Goal: Task Accomplishment & Management: Manage account settings

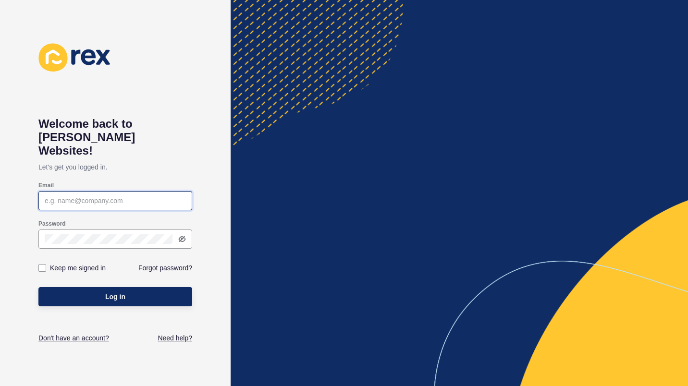
click at [101, 196] on input "Email" at bounding box center [115, 201] width 141 height 10
type input "[EMAIL_ADDRESS][DOMAIN_NAME]"
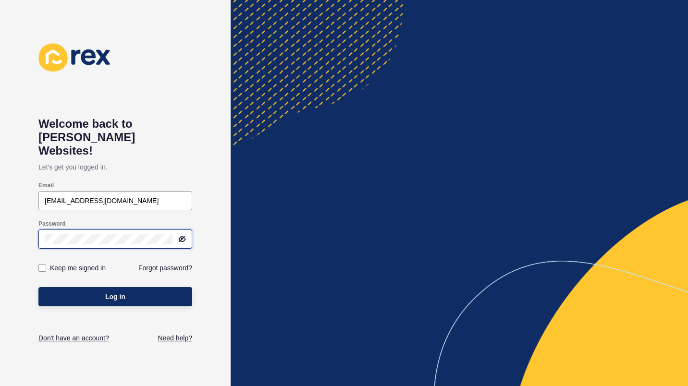
click at [38, 287] on button "Log in" at bounding box center [115, 296] width 154 height 19
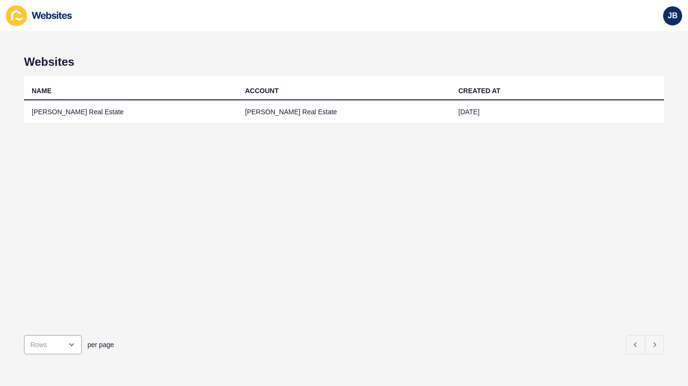
click at [275, 113] on td "[PERSON_NAME] Real Estate" at bounding box center [343, 112] width 213 height 24
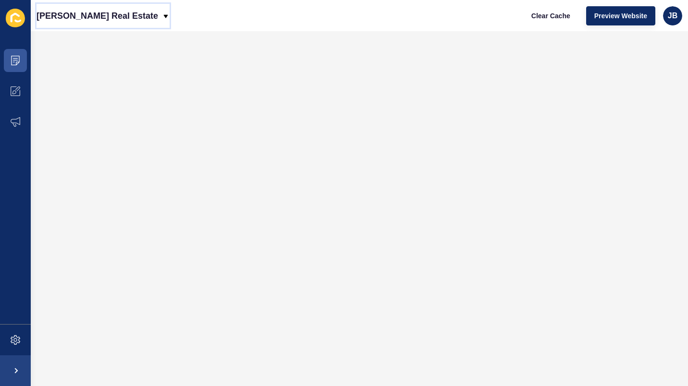
click at [136, 15] on p "[PERSON_NAME] Real Estate" at bounding box center [98, 16] width 122 height 24
click at [13, 338] on icon at bounding box center [16, 340] width 10 height 10
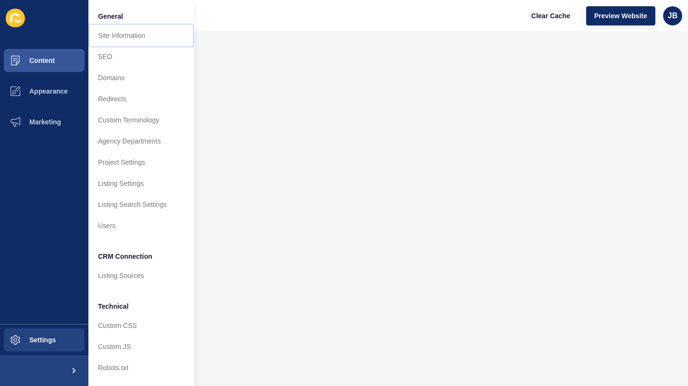
click at [128, 32] on link "Site Information" at bounding box center [141, 35] width 106 height 21
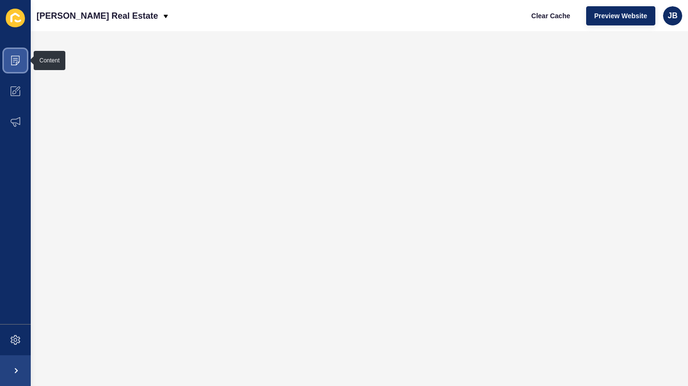
click at [19, 66] on span at bounding box center [15, 60] width 31 height 31
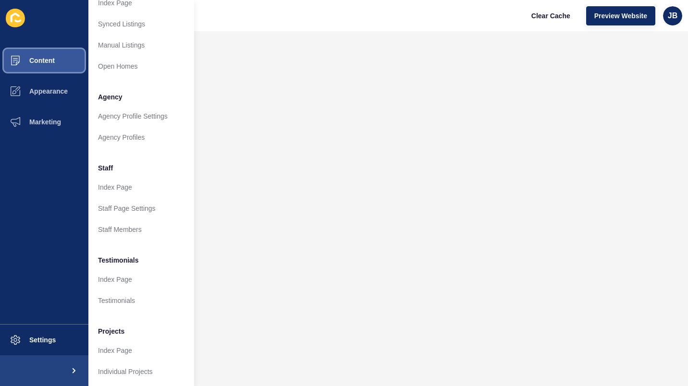
scroll to position [184, 0]
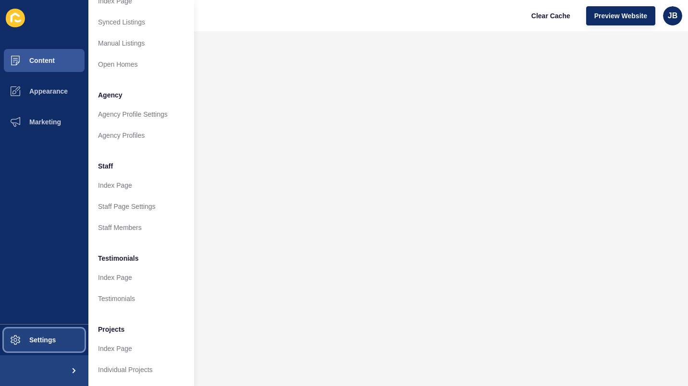
click at [46, 339] on span "Settings" at bounding box center [27, 340] width 57 height 8
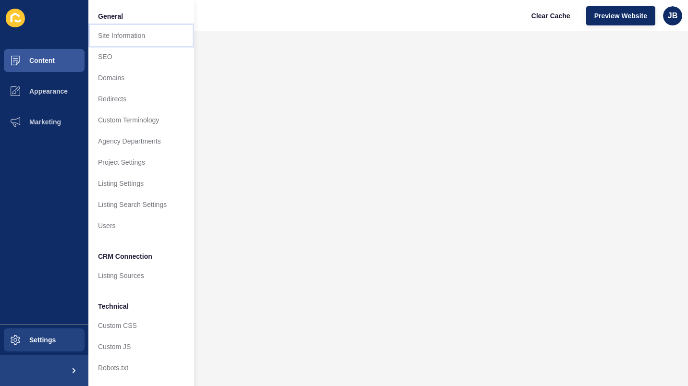
click at [135, 39] on link "Site Information" at bounding box center [141, 35] width 106 height 21
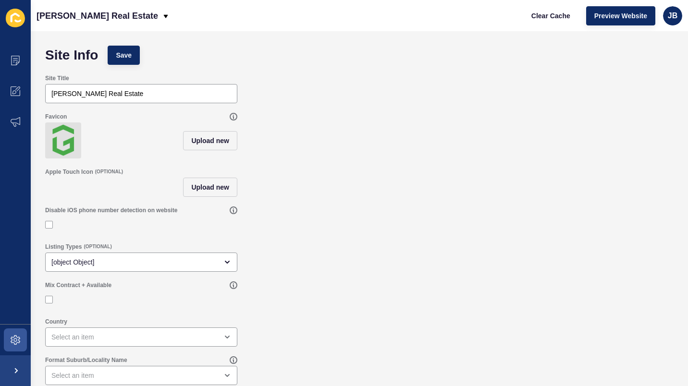
scroll to position [11, 0]
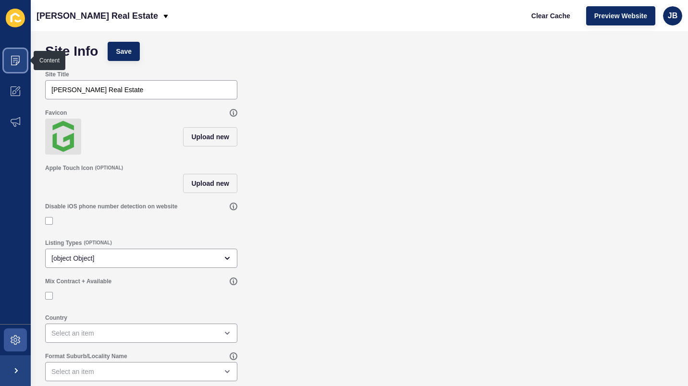
click at [19, 61] on icon at bounding box center [15, 61] width 9 height 10
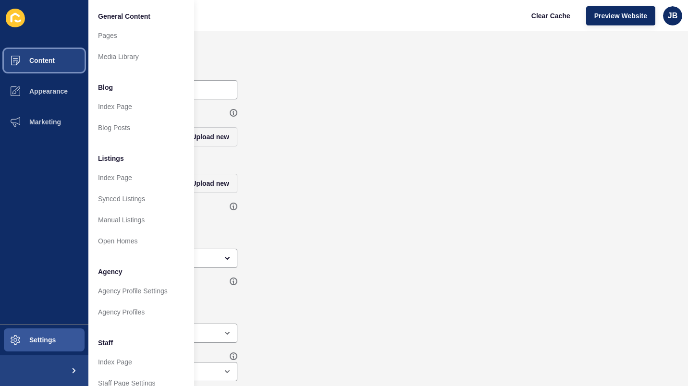
click at [19, 61] on span "Content" at bounding box center [27, 61] width 56 height 8
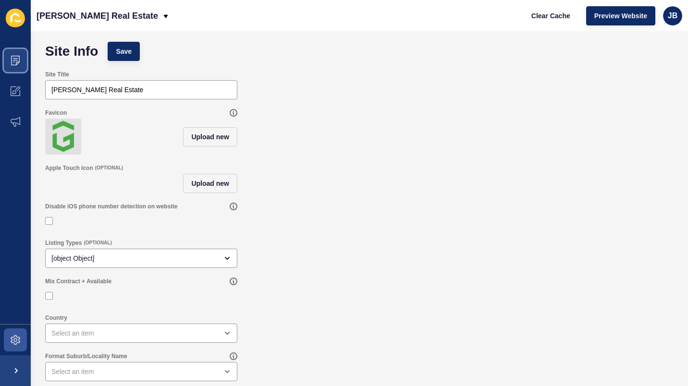
click at [19, 61] on icon at bounding box center [15, 61] width 9 height 10
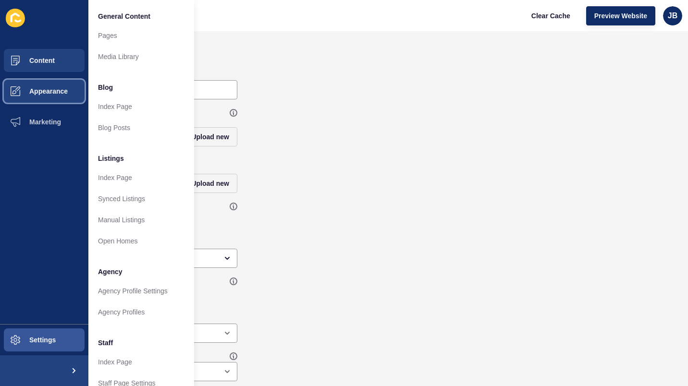
click at [14, 86] on span at bounding box center [15, 91] width 31 height 31
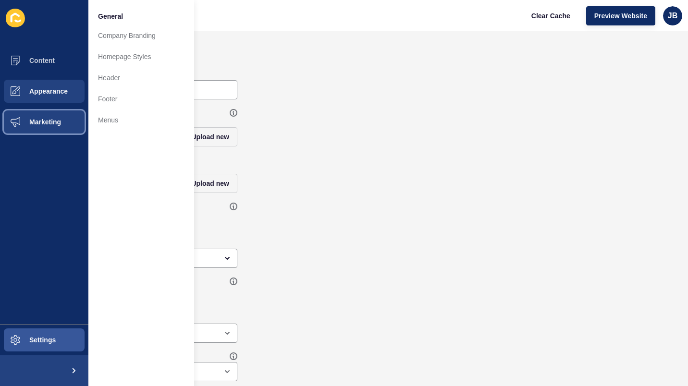
click at [22, 117] on span at bounding box center [15, 122] width 31 height 31
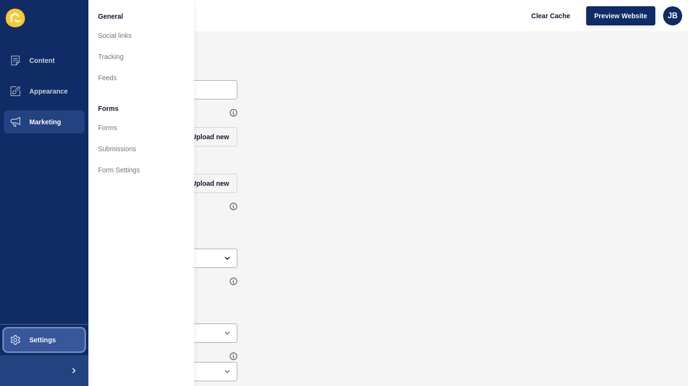
click at [32, 341] on span "Settings" at bounding box center [27, 340] width 57 height 8
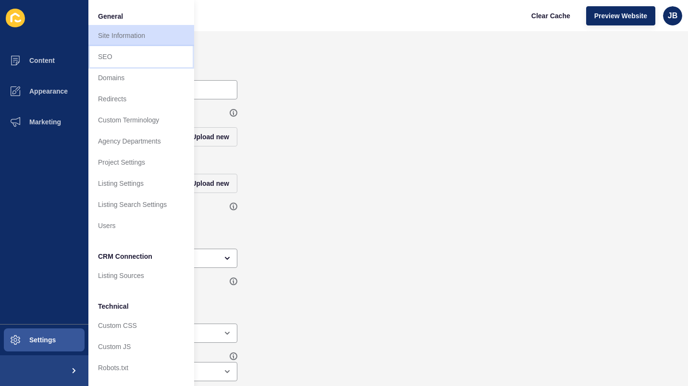
click at [142, 58] on link "SEO" at bounding box center [141, 56] width 106 height 21
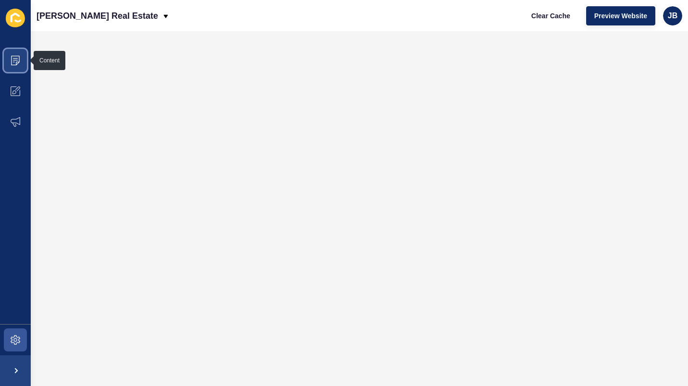
click at [21, 63] on span at bounding box center [15, 60] width 31 height 31
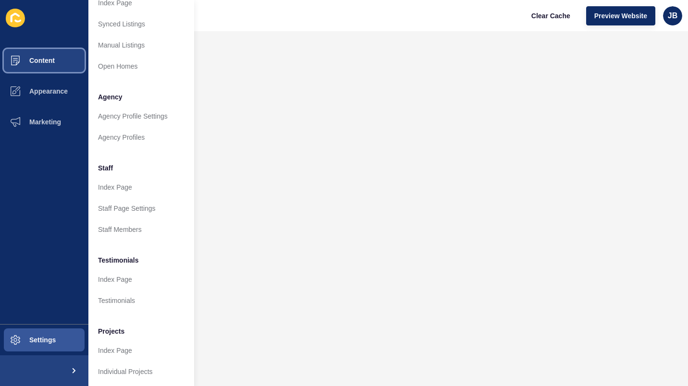
scroll to position [184, 0]
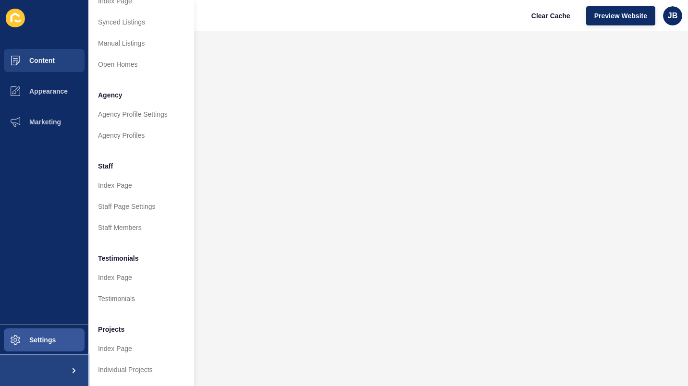
click at [72, 367] on span at bounding box center [73, 371] width 31 height 31
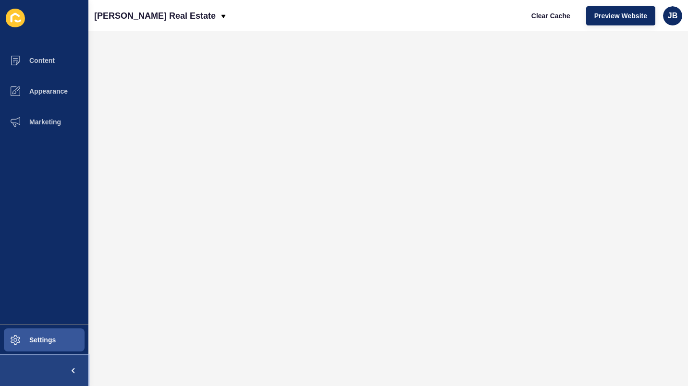
click at [72, 367] on span at bounding box center [73, 371] width 31 height 31
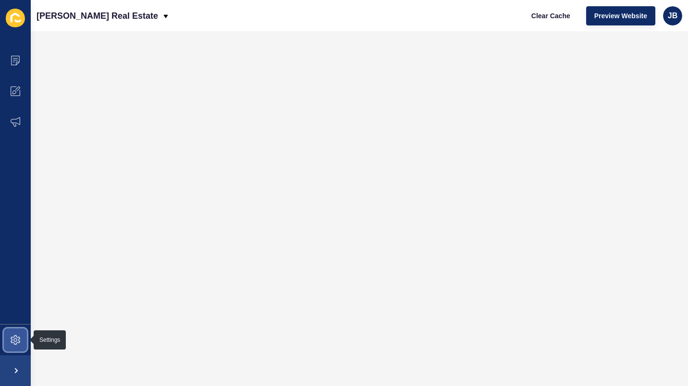
click at [18, 344] on icon at bounding box center [16, 340] width 10 height 10
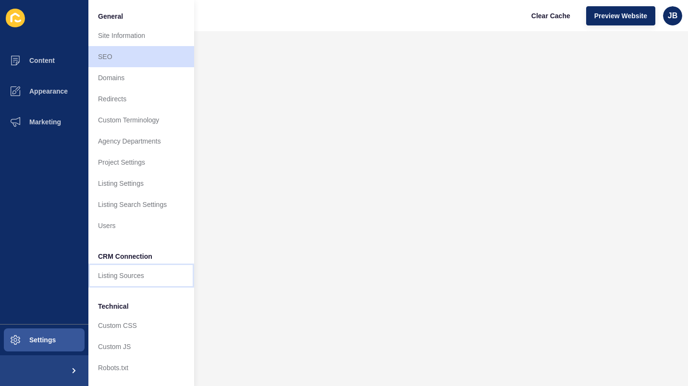
click at [139, 270] on link "Listing Sources" at bounding box center [141, 275] width 106 height 21
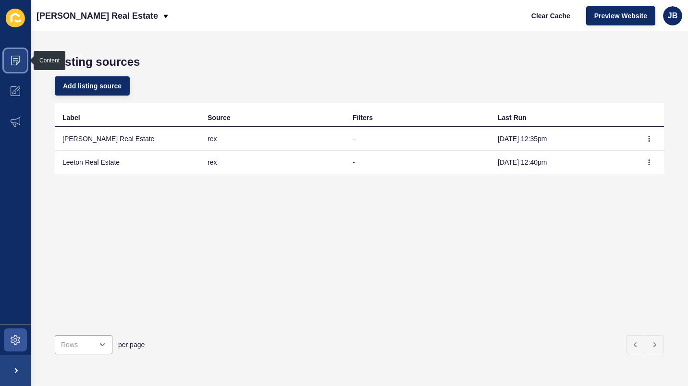
click at [16, 61] on icon at bounding box center [16, 61] width 10 height 10
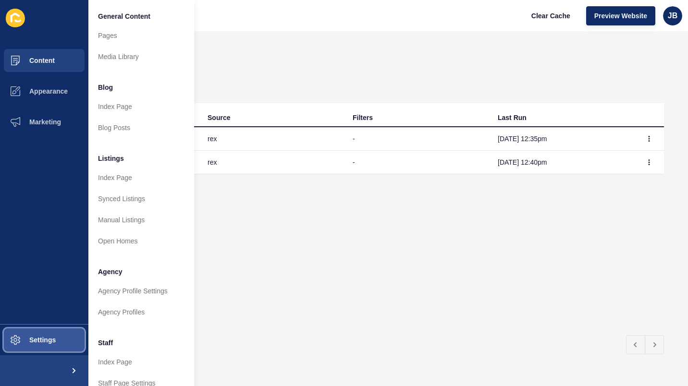
click at [34, 350] on button "Settings" at bounding box center [44, 340] width 88 height 31
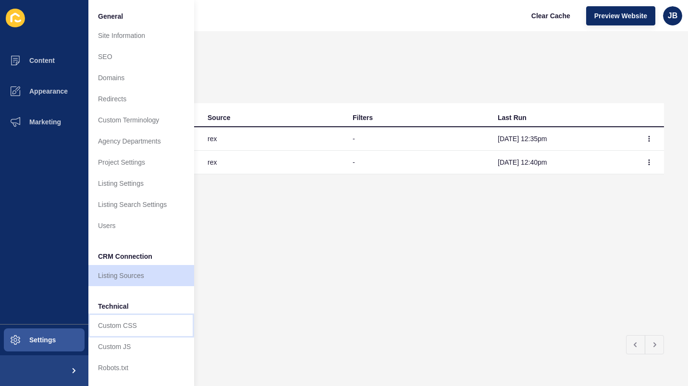
click at [134, 322] on link "Custom CSS" at bounding box center [141, 325] width 106 height 21
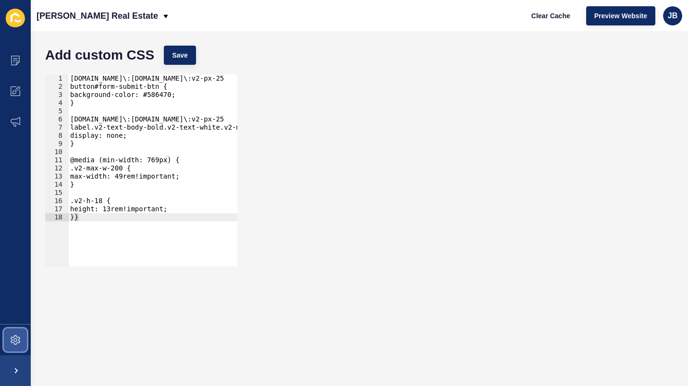
click at [12, 348] on span at bounding box center [15, 340] width 31 height 31
